Goal: Communication & Community: Answer question/provide support

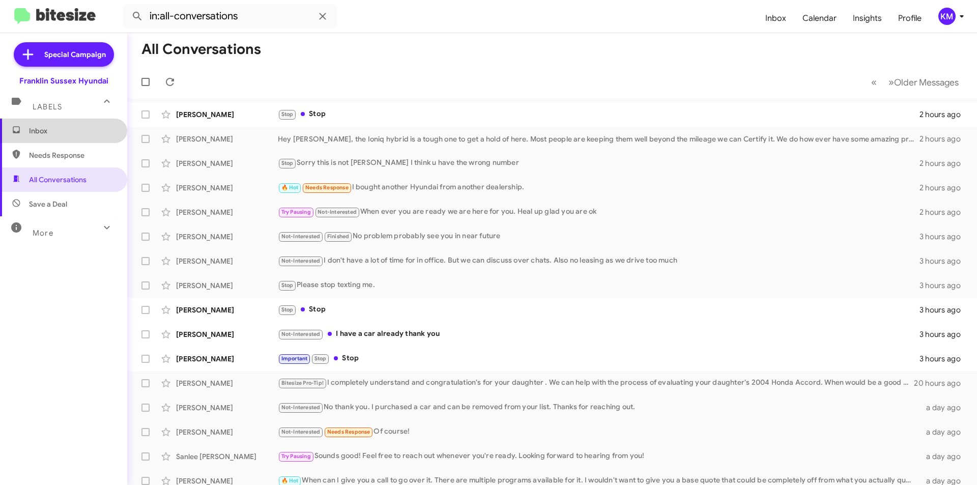
click at [66, 135] on span "Inbox" at bounding box center [72, 131] width 86 height 10
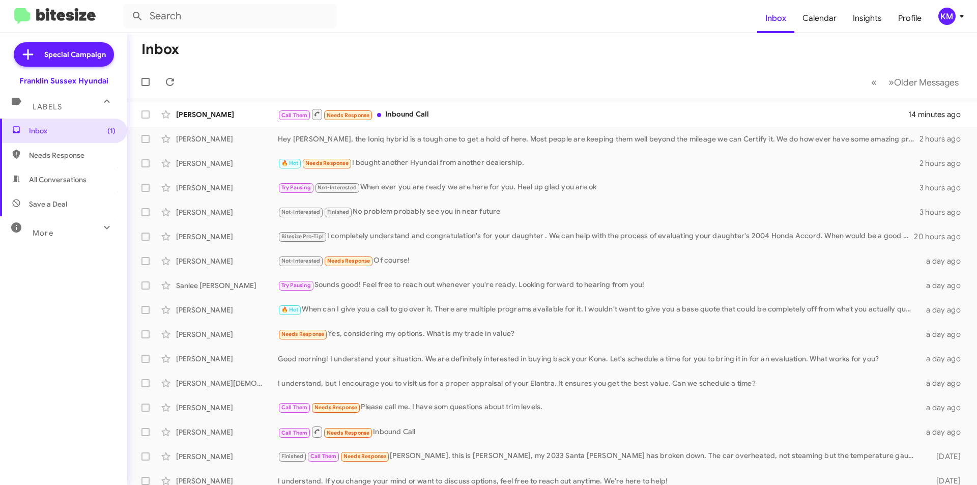
click at [197, 117] on div "[PERSON_NAME]" at bounding box center [227, 114] width 102 height 10
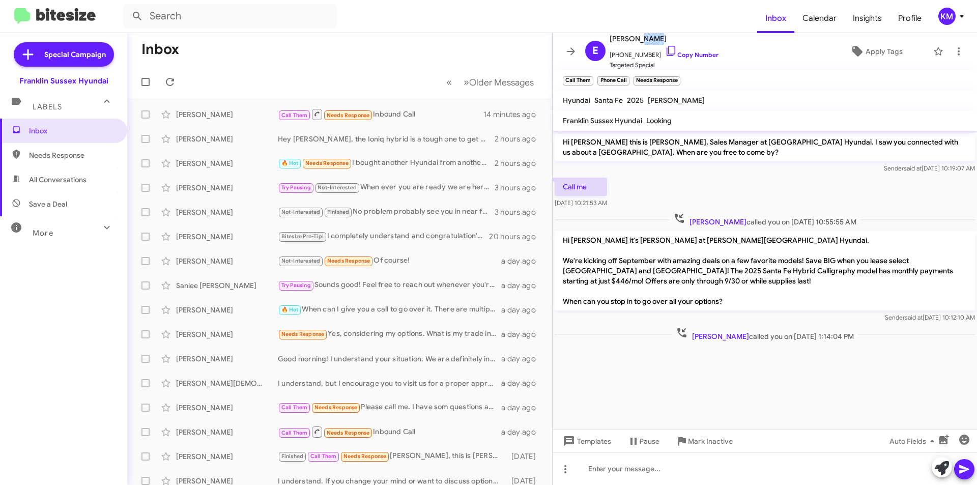
drag, startPoint x: 652, startPoint y: 38, endPoint x: 635, endPoint y: 40, distance: 16.4
click at [635, 40] on span "[PERSON_NAME]" at bounding box center [663, 39] width 109 height 12
copy span "Khan"
click at [66, 178] on span "All Conversations" at bounding box center [57, 179] width 57 height 10
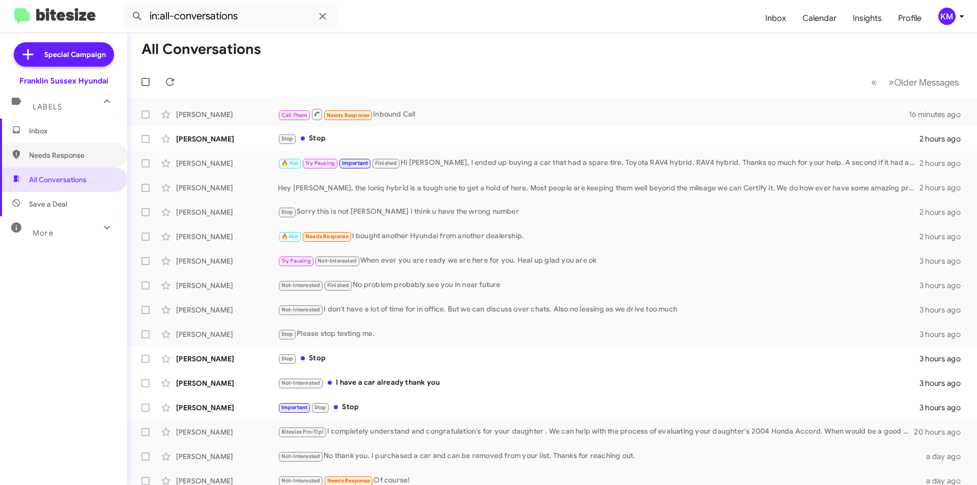
click at [68, 154] on span "Needs Response" at bounding box center [72, 155] width 86 height 10
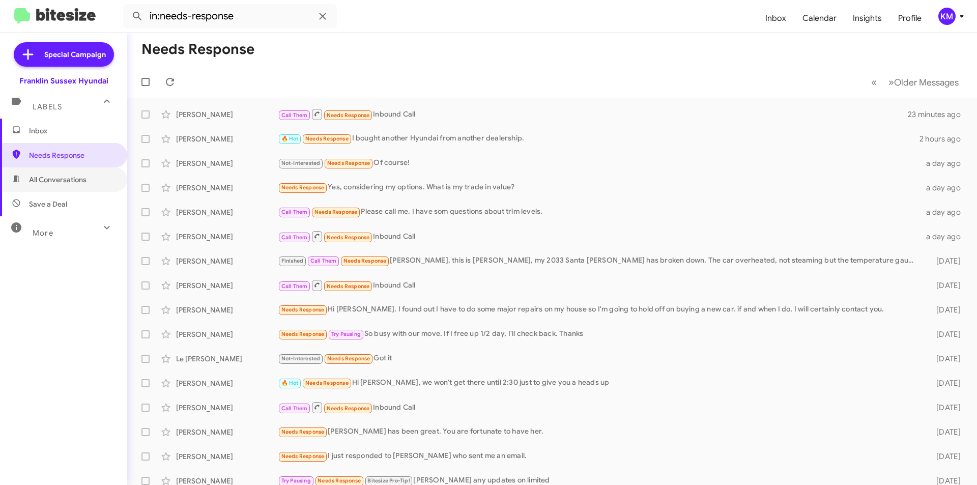
click at [56, 185] on span "All Conversations" at bounding box center [63, 179] width 127 height 24
type input "in:all-conversations"
